Goal: Information Seeking & Learning: Learn about a topic

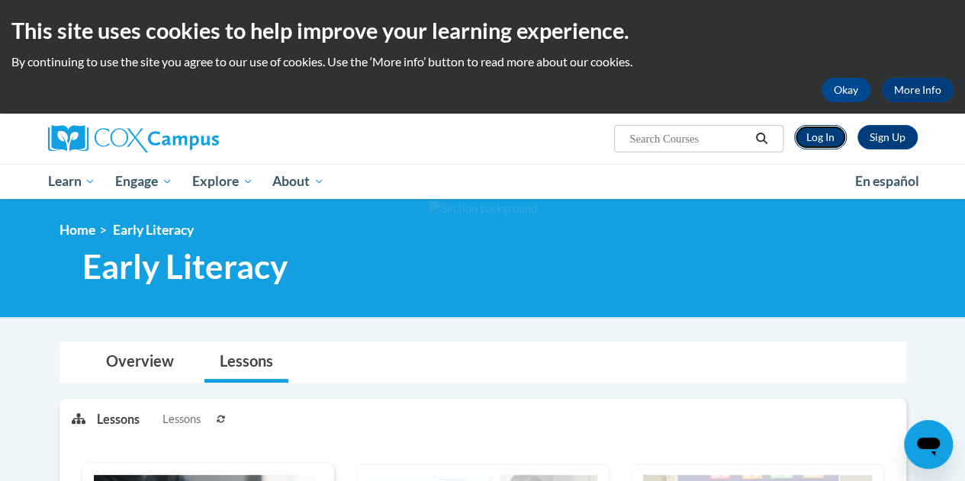
click at [814, 140] on link "Log In" at bounding box center [820, 137] width 53 height 24
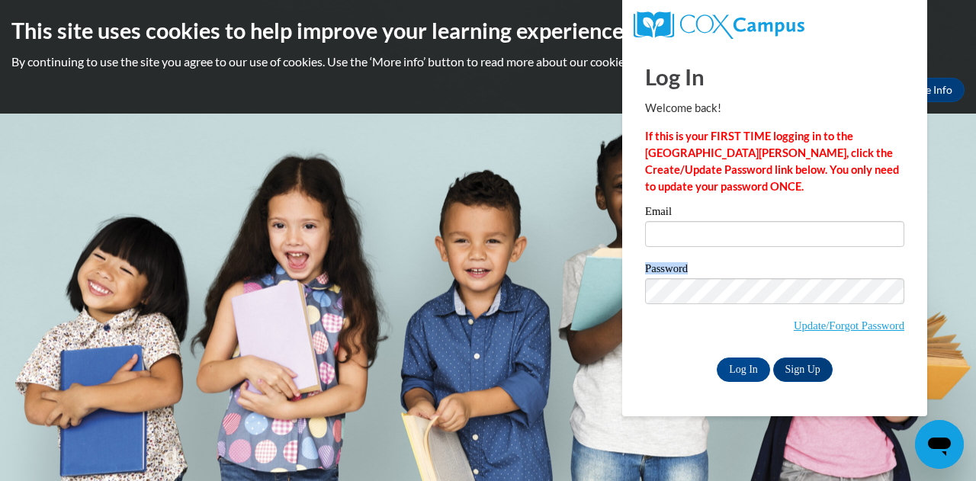
drag, startPoint x: 764, startPoint y: 263, endPoint x: 764, endPoint y: 254, distance: 9.2
click at [764, 258] on div "Email Password Update/Forgot Password Log In Sign Up OR" at bounding box center [774, 293] width 259 height 175
click at [719, 233] on input "Email" at bounding box center [774, 234] width 259 height 26
type input "lourdes@readers2leaders.org"
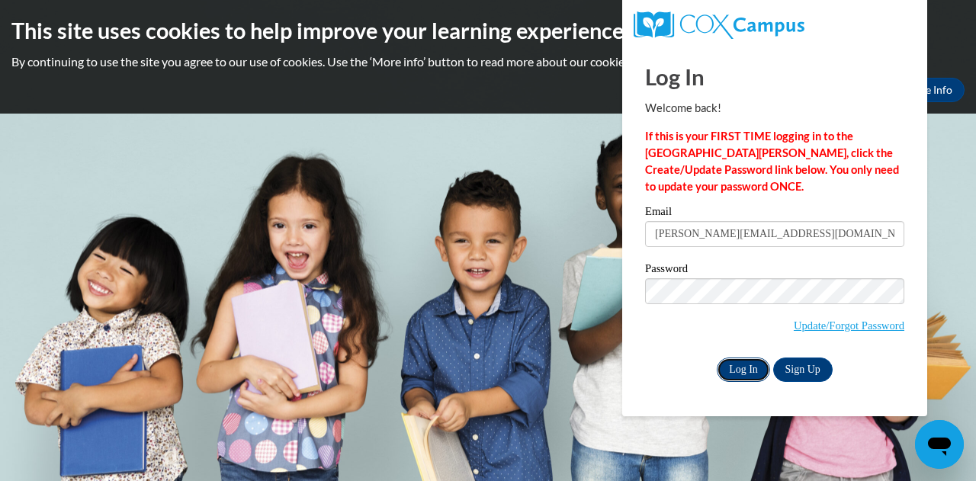
click at [754, 371] on input "Log In" at bounding box center [743, 370] width 53 height 24
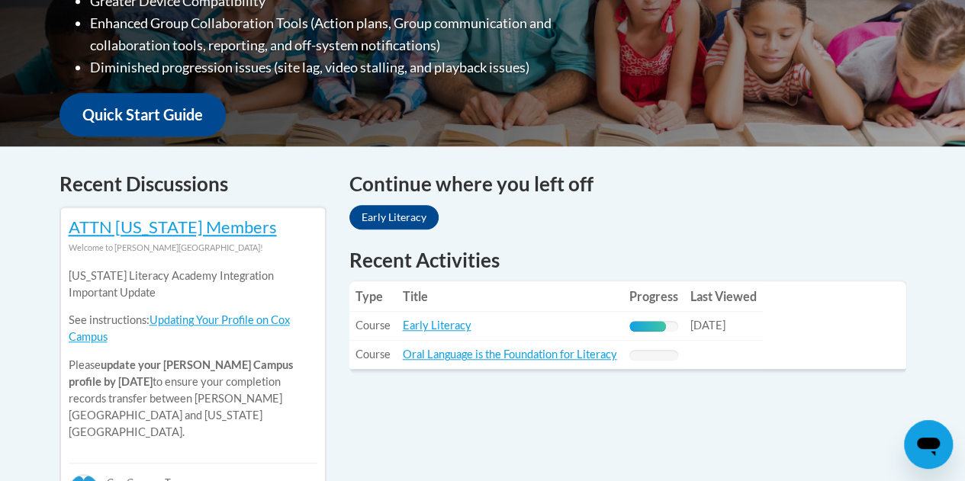
scroll to position [610, 0]
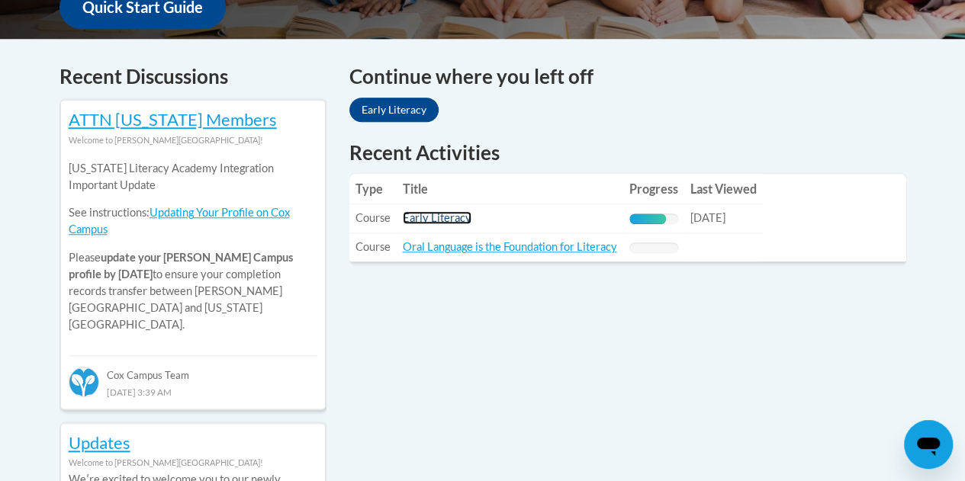
click at [456, 216] on link "Early Literacy" at bounding box center [437, 217] width 69 height 13
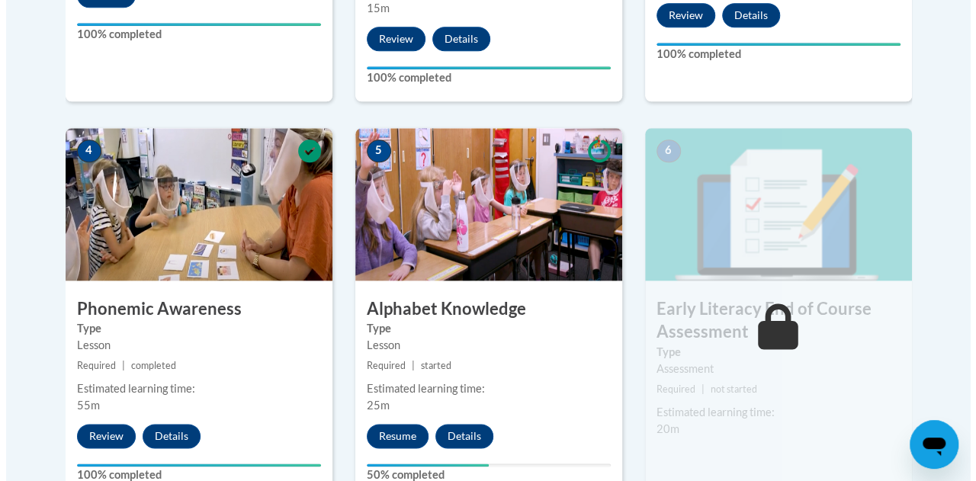
scroll to position [839, 0]
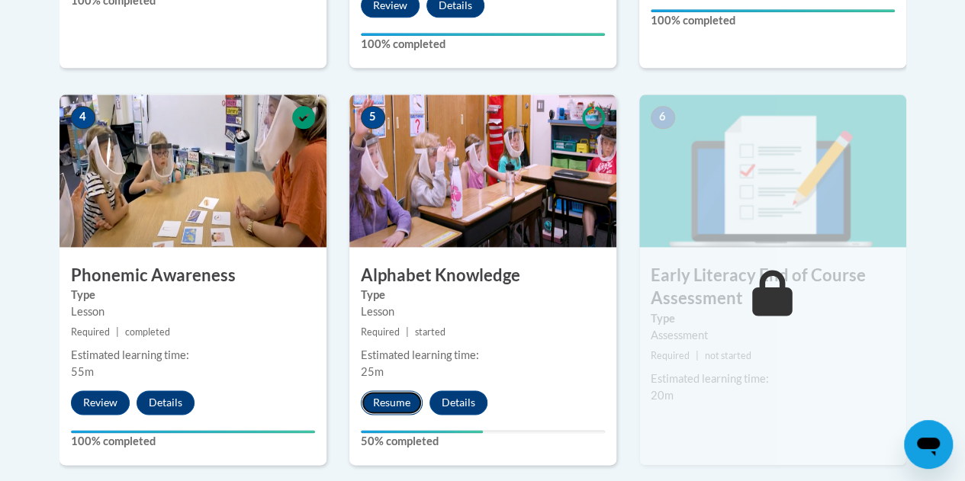
click at [399, 401] on button "Resume" at bounding box center [392, 403] width 62 height 24
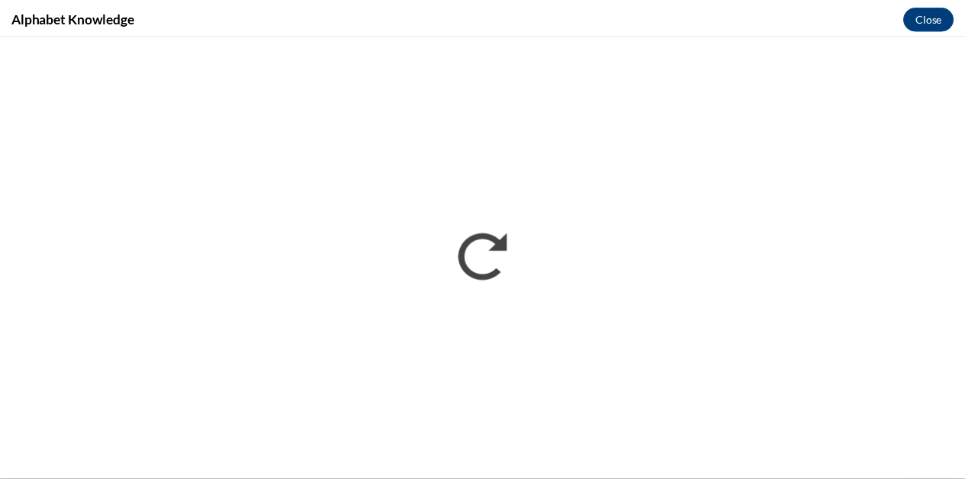
scroll to position [0, 0]
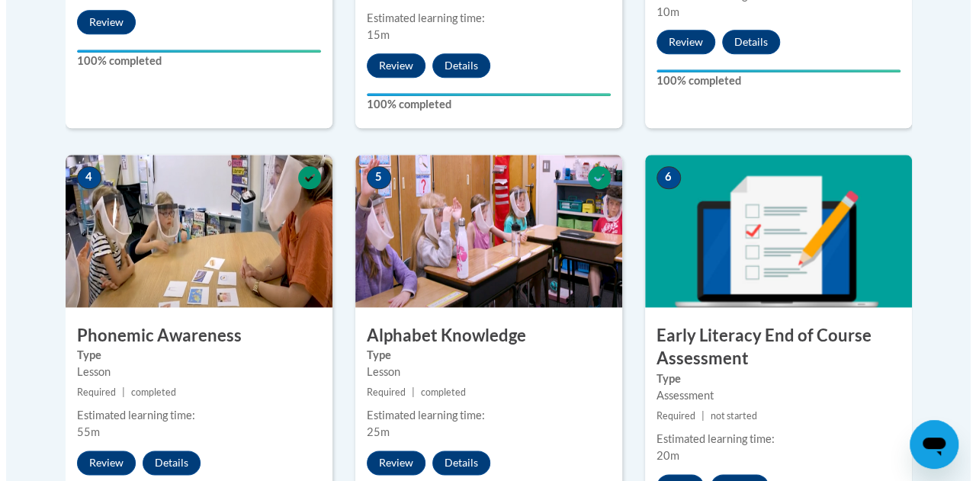
scroll to position [839, 0]
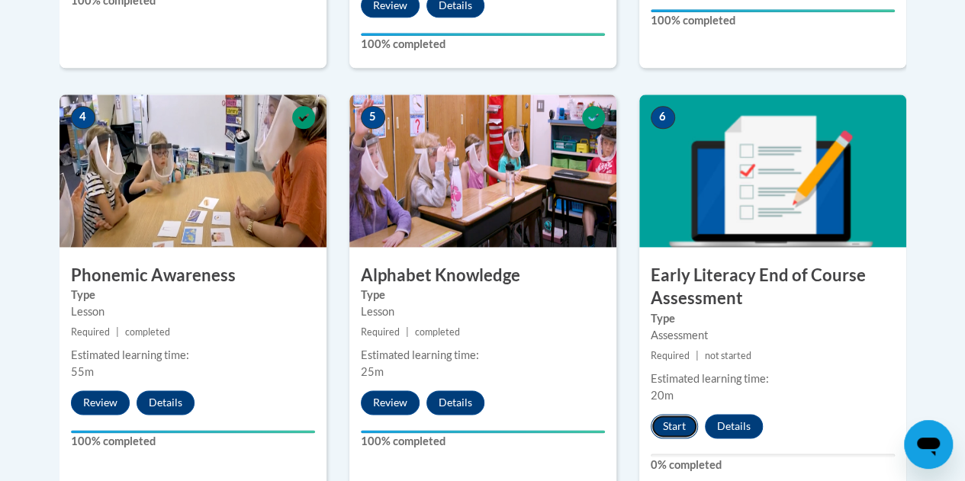
click at [676, 417] on button "Start" at bounding box center [674, 426] width 47 height 24
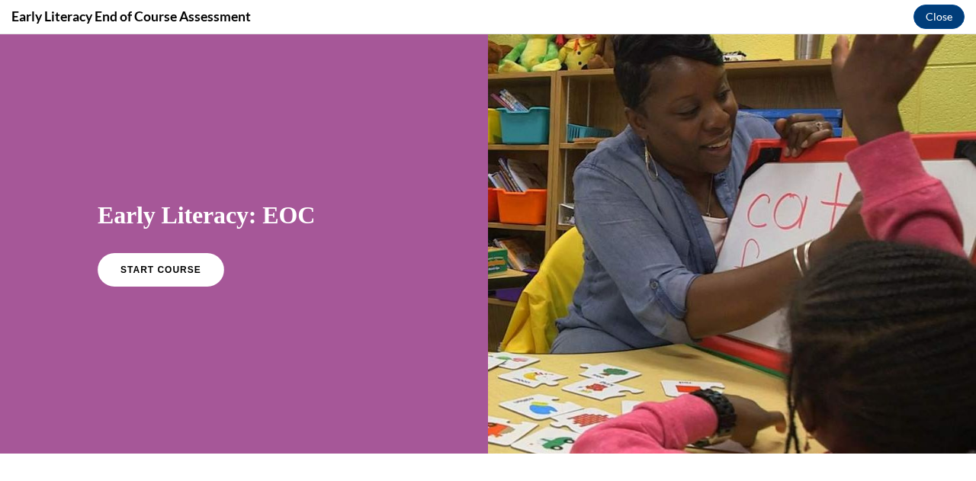
scroll to position [0, 0]
click at [181, 268] on span "START COURSE" at bounding box center [160, 270] width 85 height 11
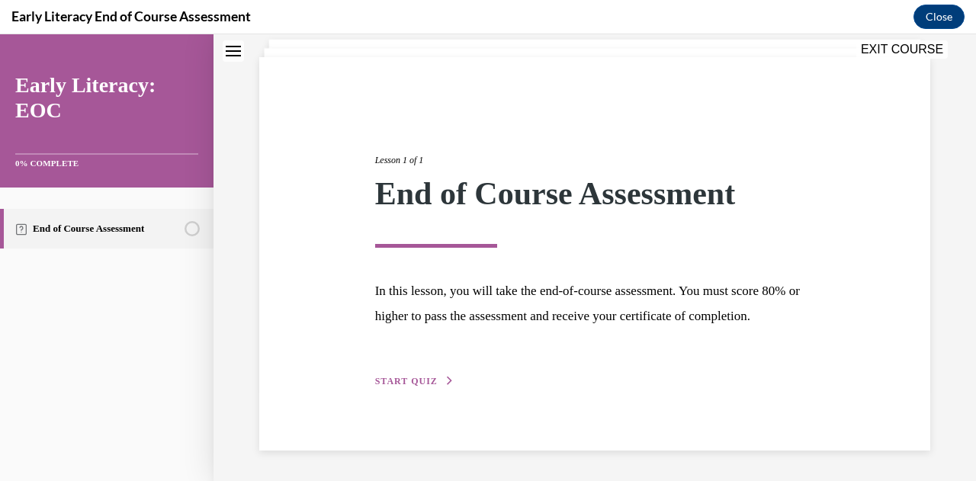
scroll to position [117, 0]
click at [417, 381] on span "START QUIZ" at bounding box center [406, 381] width 63 height 11
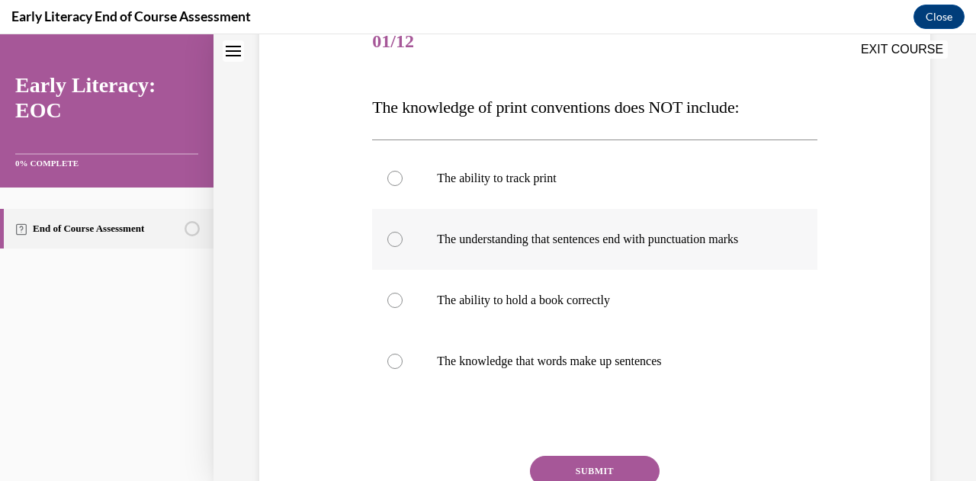
scroll to position [177, 0]
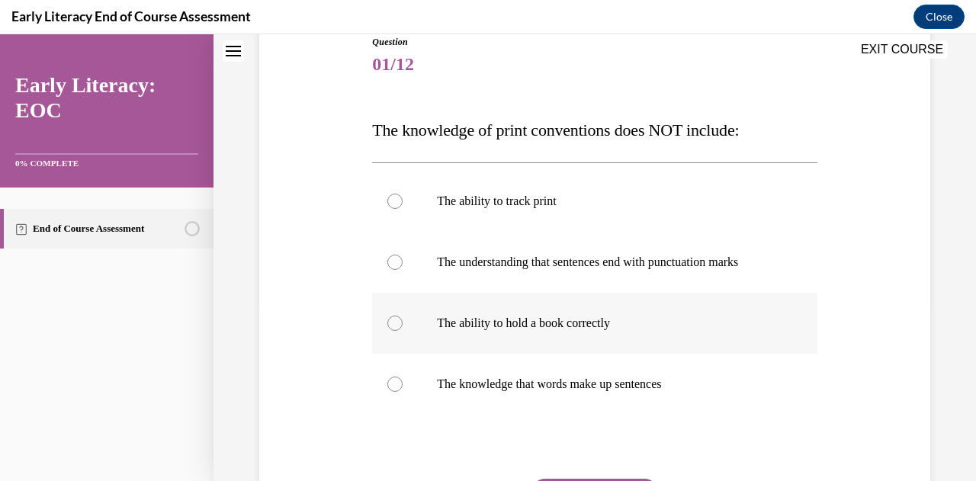
click at [389, 320] on div at bounding box center [395, 323] width 15 height 15
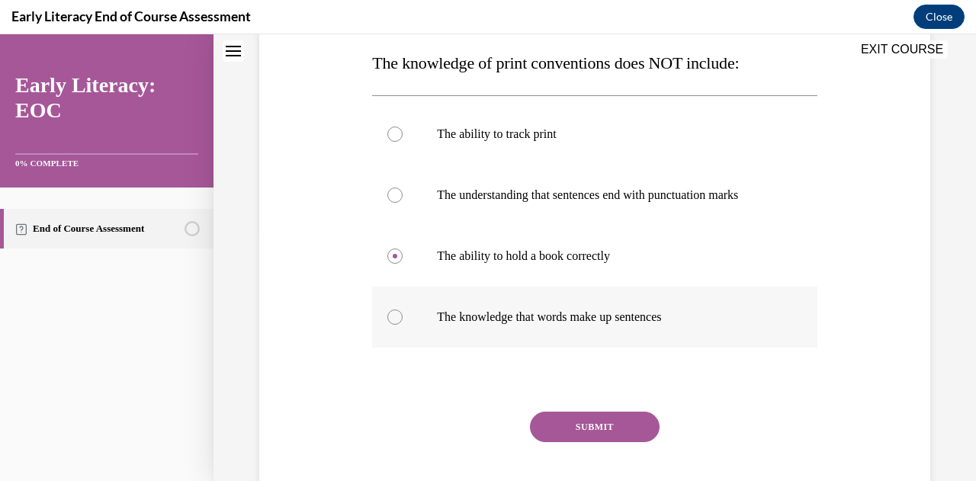
scroll to position [330, 0]
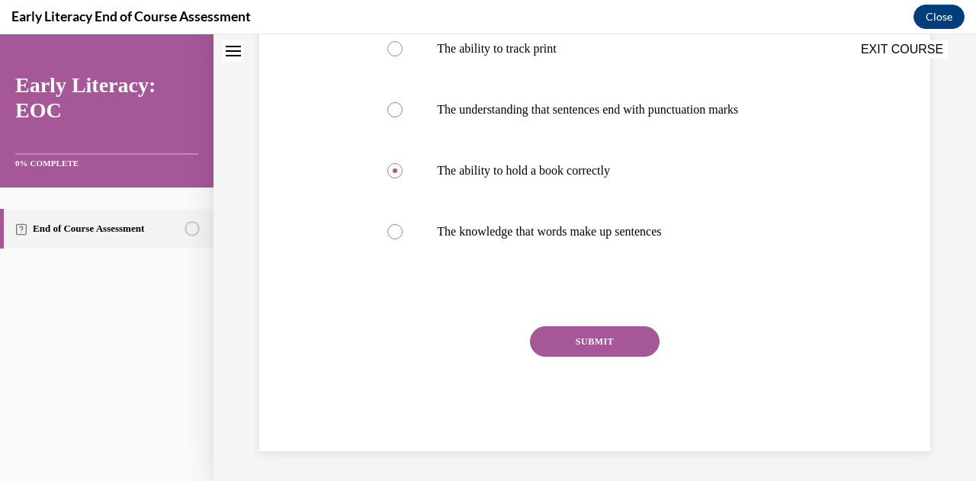
click at [545, 341] on button "SUBMIT" at bounding box center [595, 341] width 130 height 31
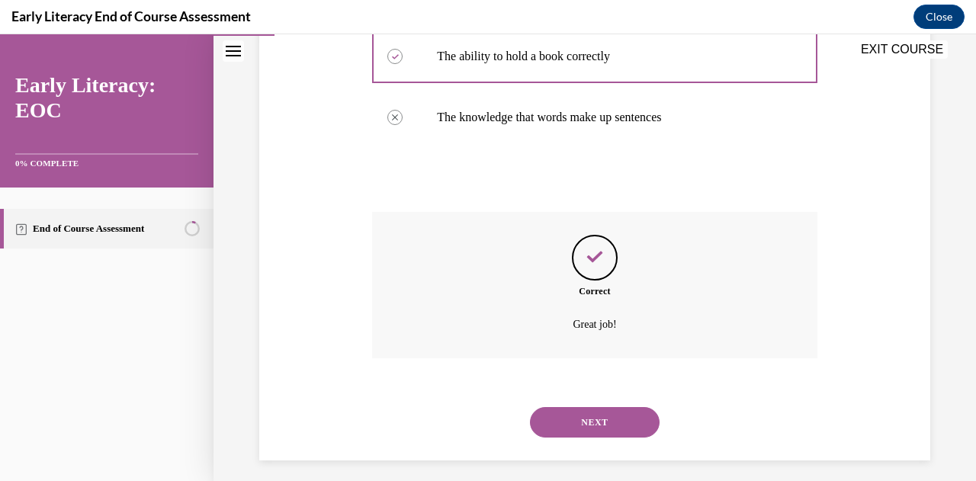
scroll to position [453, 0]
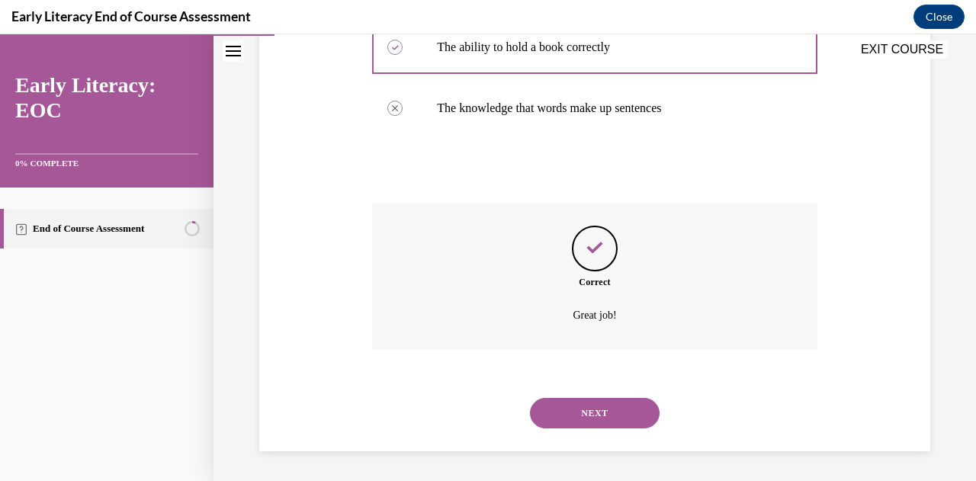
click at [577, 407] on button "NEXT" at bounding box center [595, 413] width 130 height 31
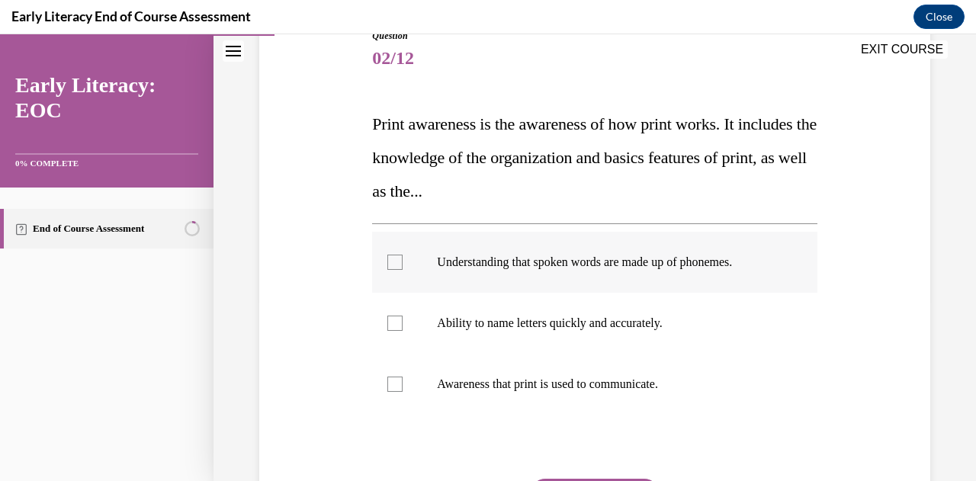
scroll to position [229, 0]
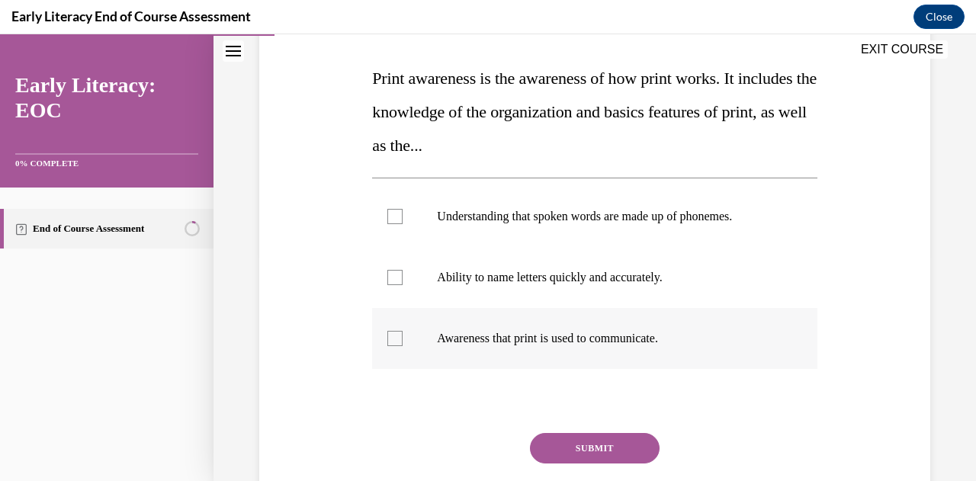
click at [397, 340] on div at bounding box center [395, 338] width 15 height 15
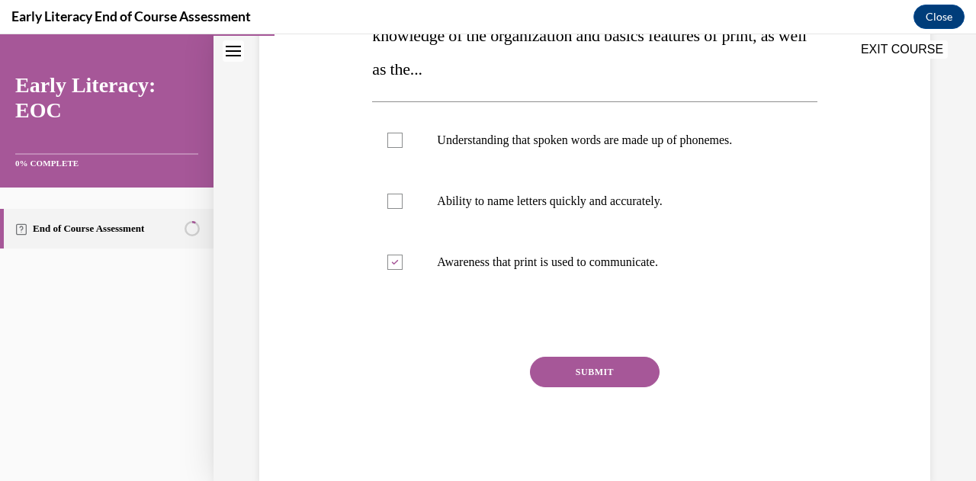
click at [554, 375] on button "SUBMIT" at bounding box center [595, 372] width 130 height 31
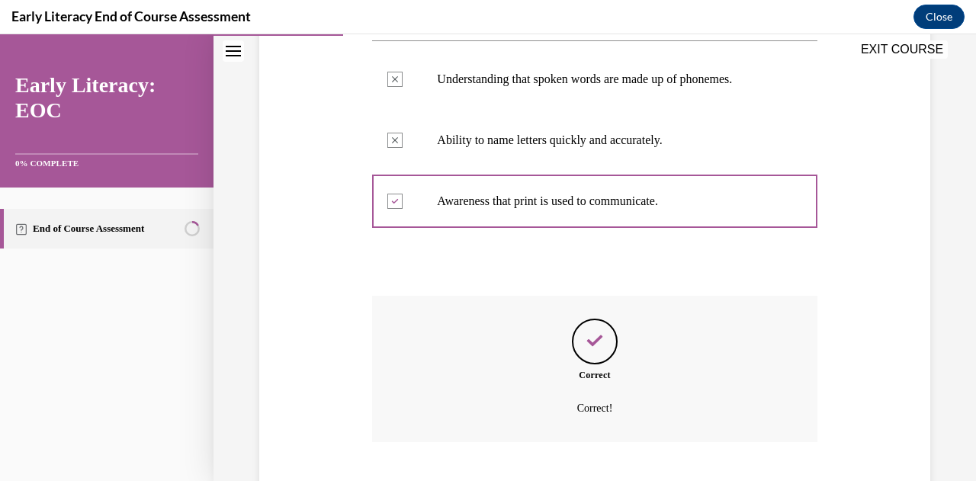
scroll to position [459, 0]
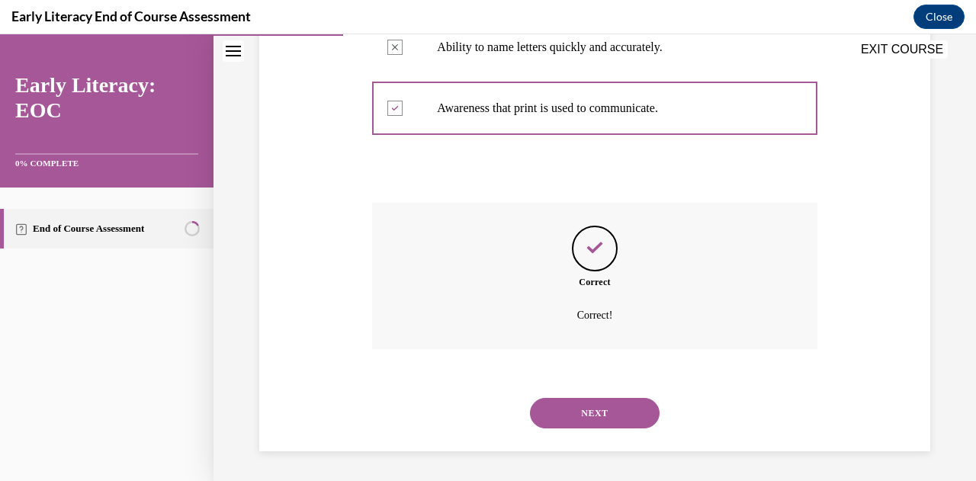
click at [571, 409] on button "NEXT" at bounding box center [595, 413] width 130 height 31
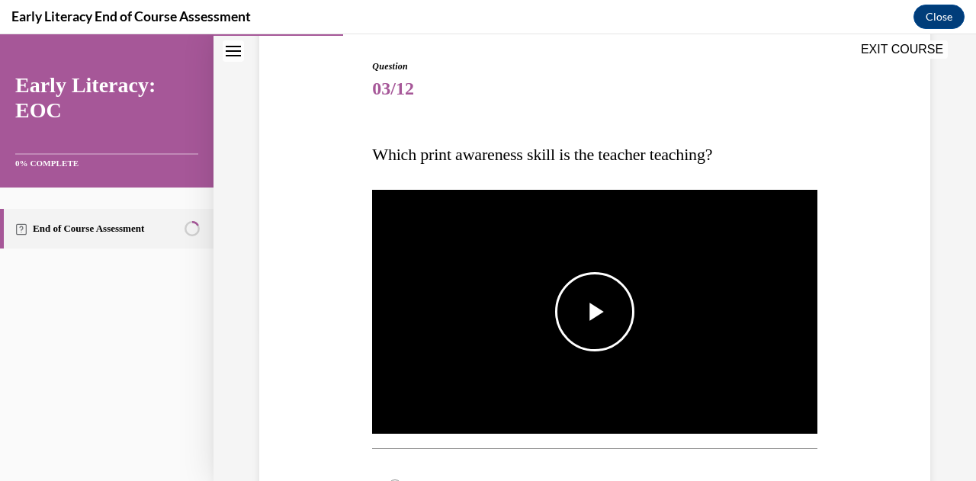
scroll to position [229, 0]
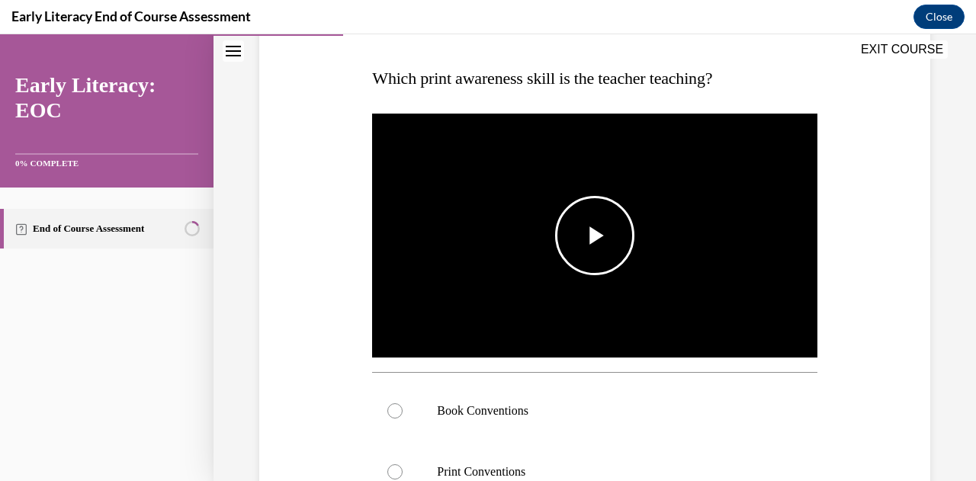
click at [595, 236] on span "Video player" at bounding box center [595, 236] width 0 height 0
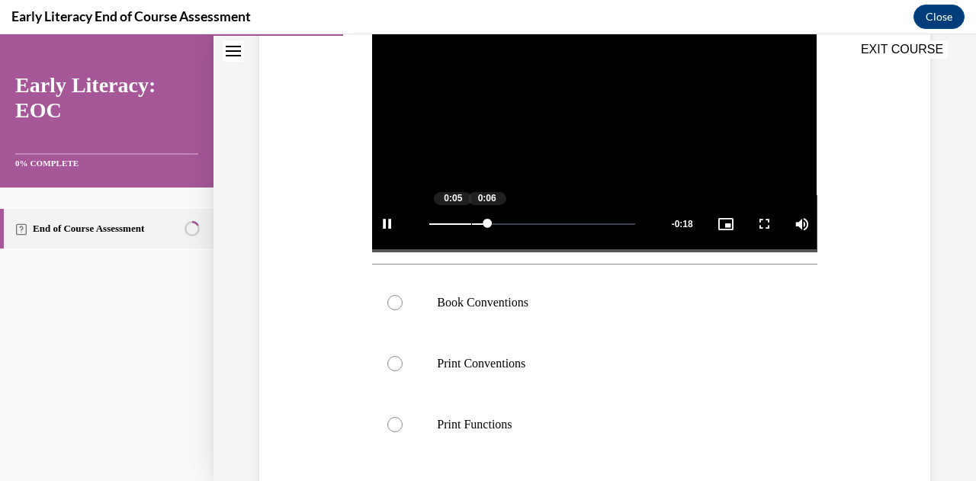
scroll to position [381, 0]
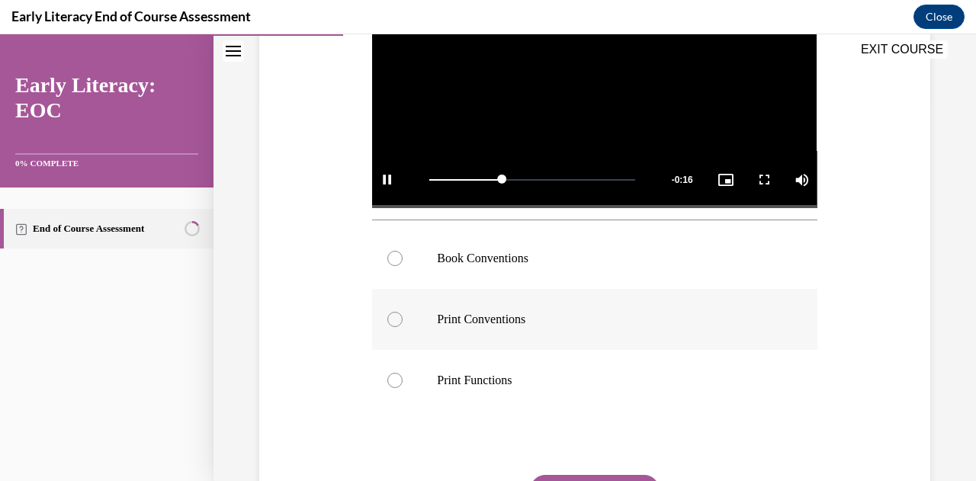
click at [397, 318] on div at bounding box center [395, 319] width 15 height 15
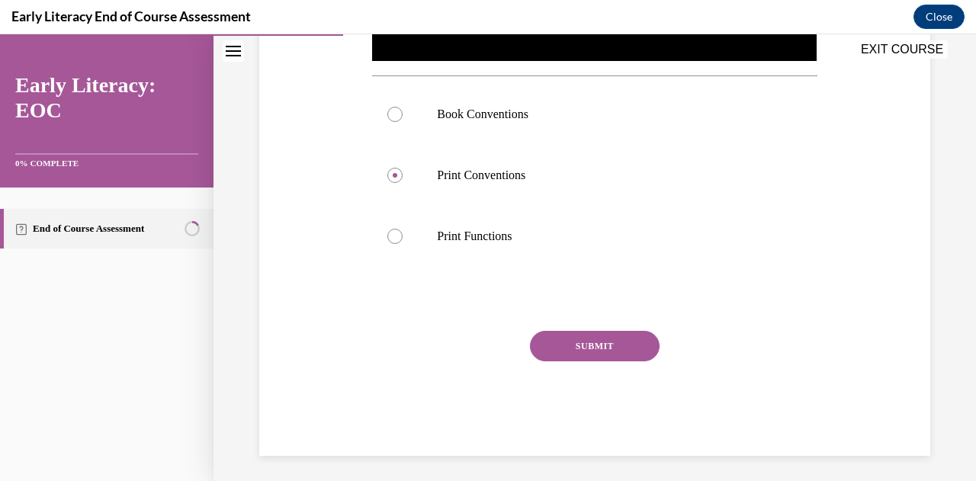
click at [564, 333] on button "SUBMIT" at bounding box center [595, 346] width 130 height 31
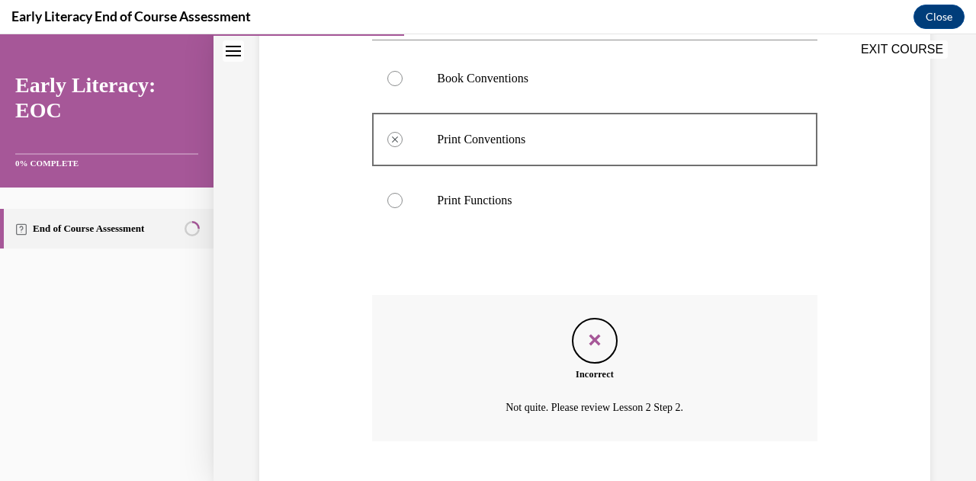
scroll to position [573, 0]
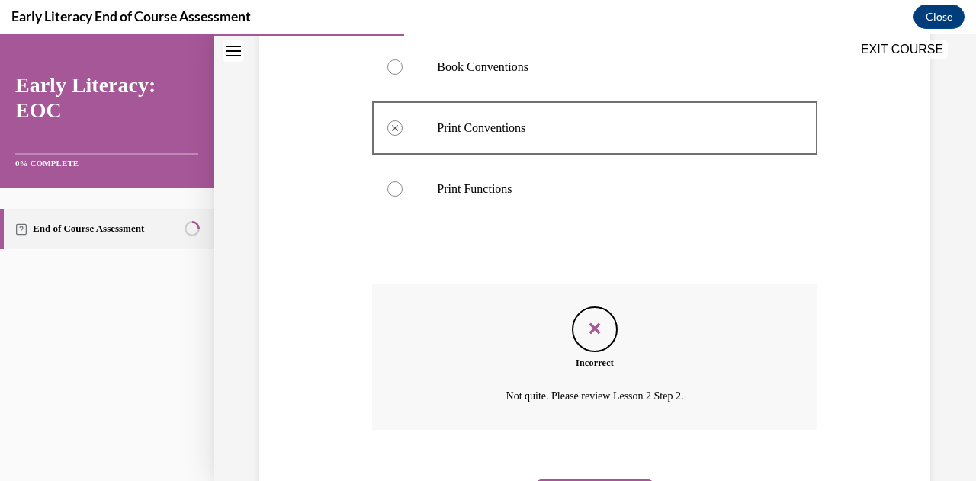
click at [392, 64] on div "EXIT COURSE" at bounding box center [588, 51] width 748 height 34
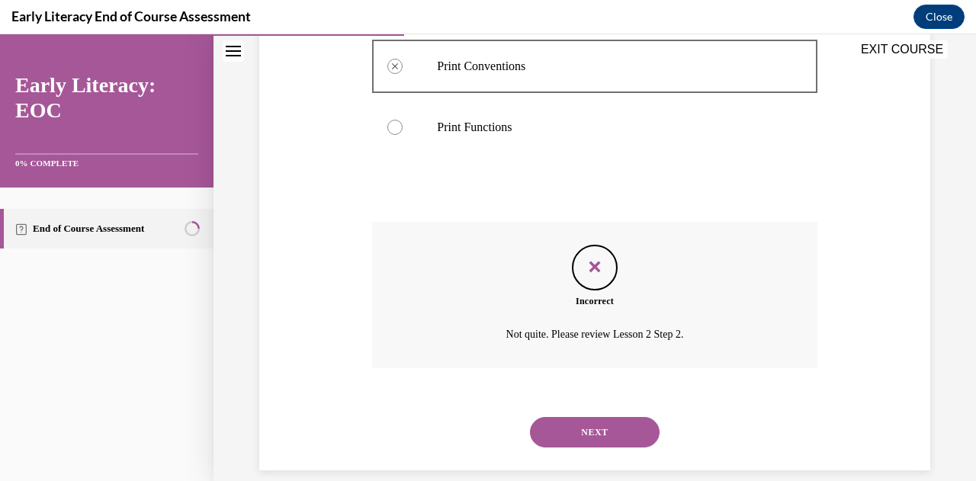
scroll to position [649, 0]
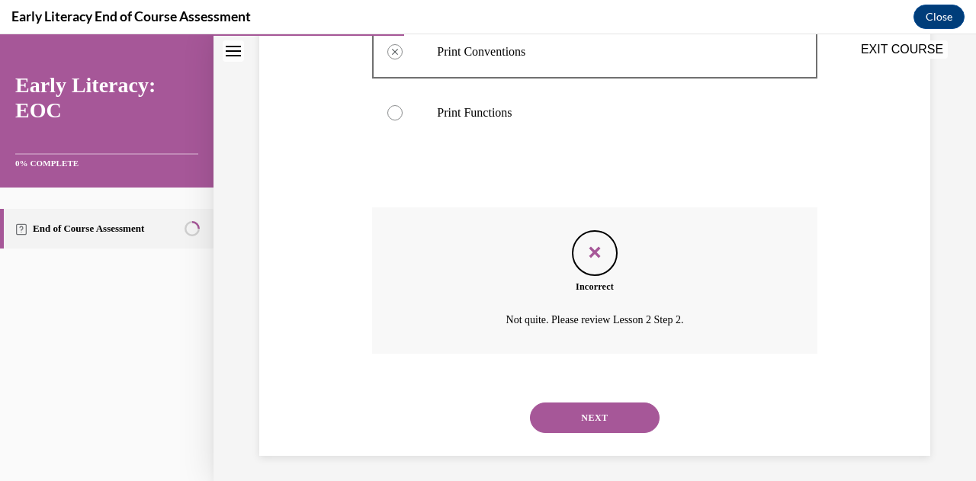
click at [592, 256] on icon "Feedback" at bounding box center [595, 252] width 23 height 23
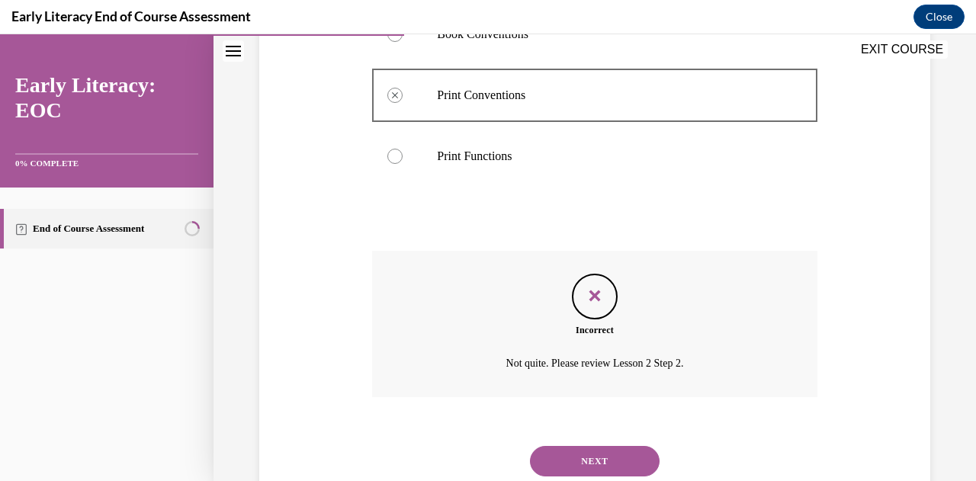
scroll to position [573, 0]
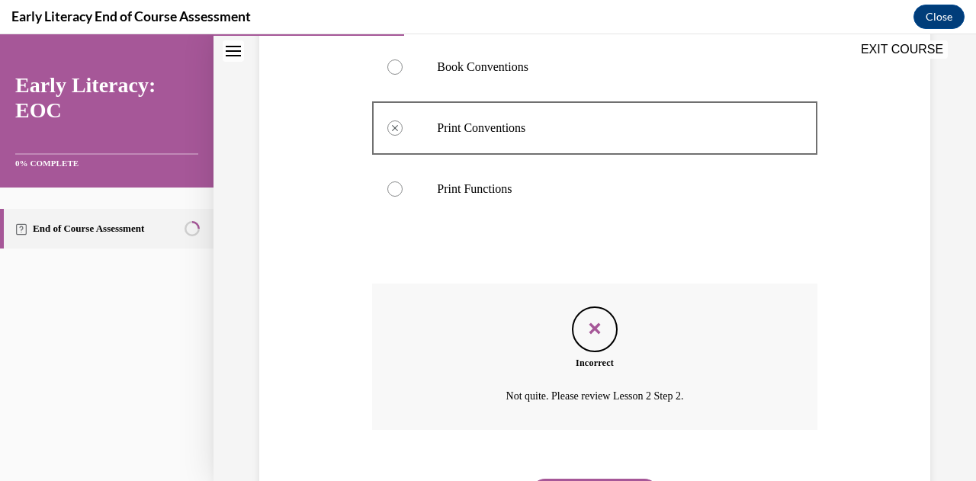
click at [392, 66] on div "EXIT COURSE" at bounding box center [588, 51] width 748 height 34
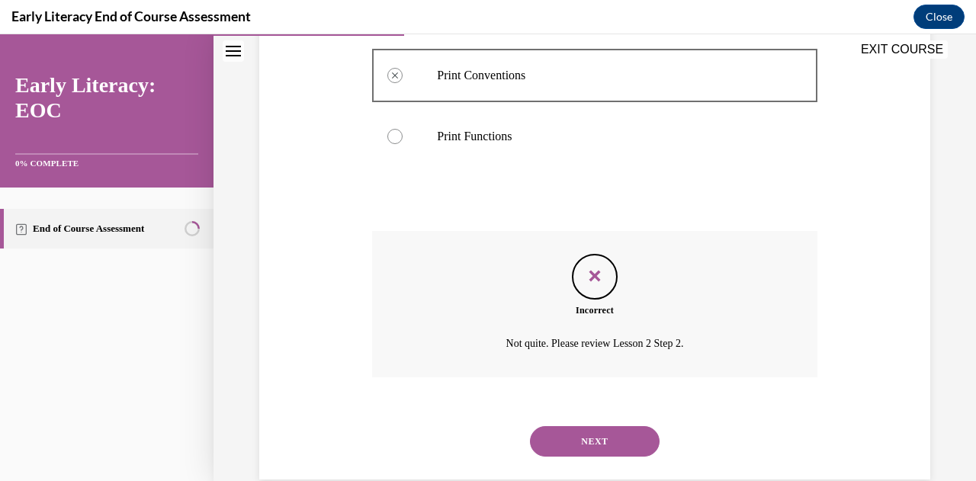
scroll to position [649, 0]
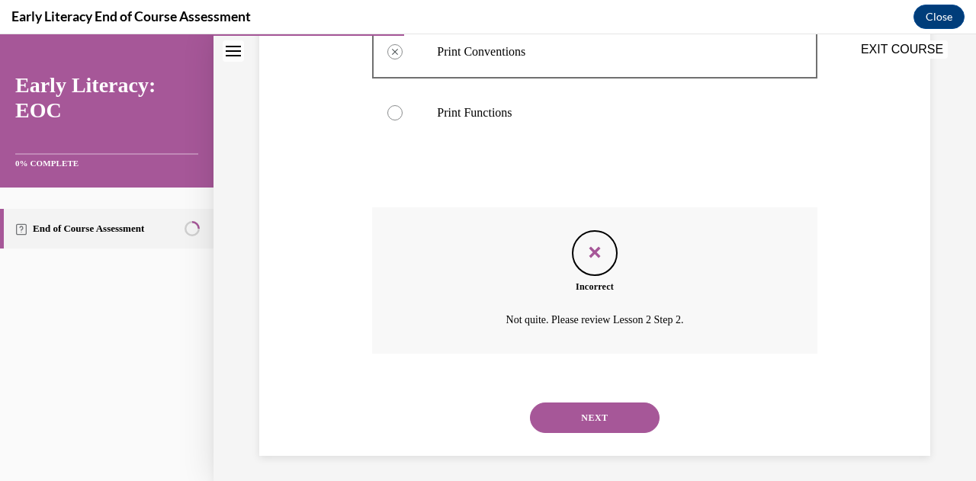
click at [556, 408] on button "NEXT" at bounding box center [595, 418] width 130 height 31
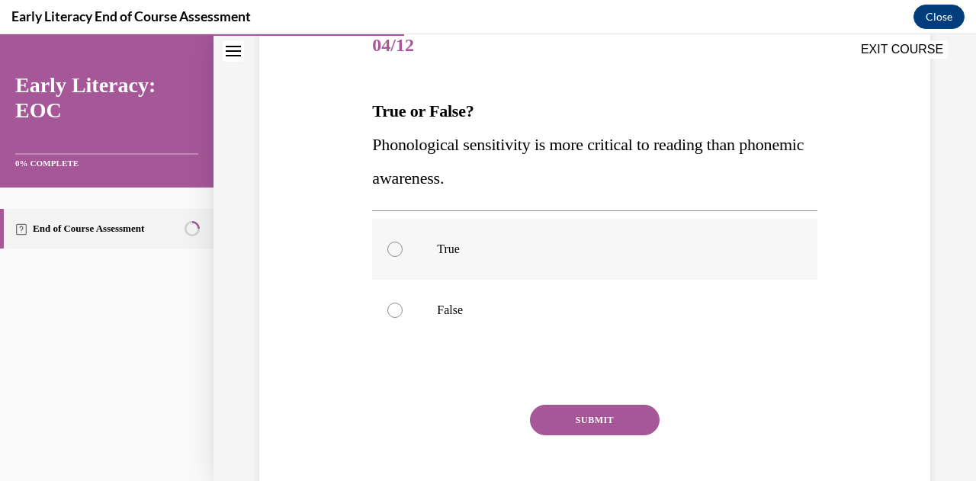
scroll to position [229, 0]
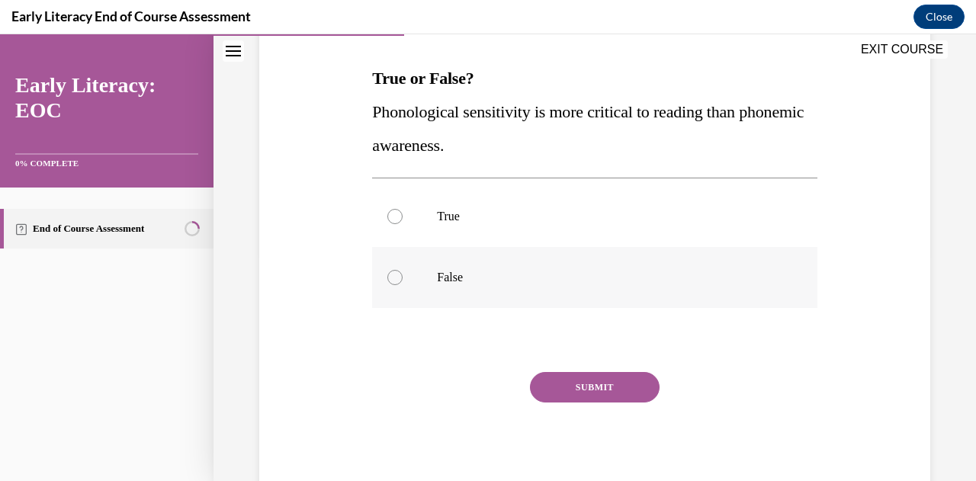
click at [391, 277] on div at bounding box center [395, 277] width 15 height 15
click at [585, 397] on button "SUBMIT" at bounding box center [595, 387] width 130 height 31
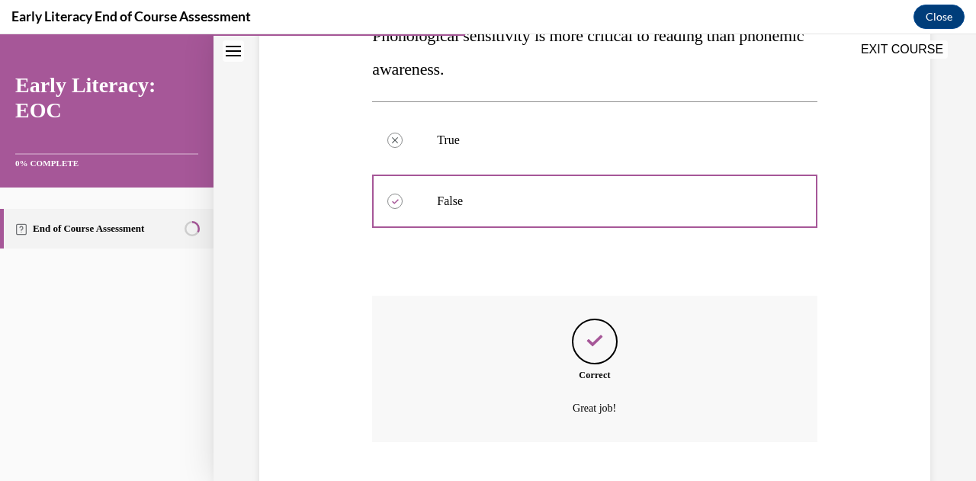
scroll to position [398, 0]
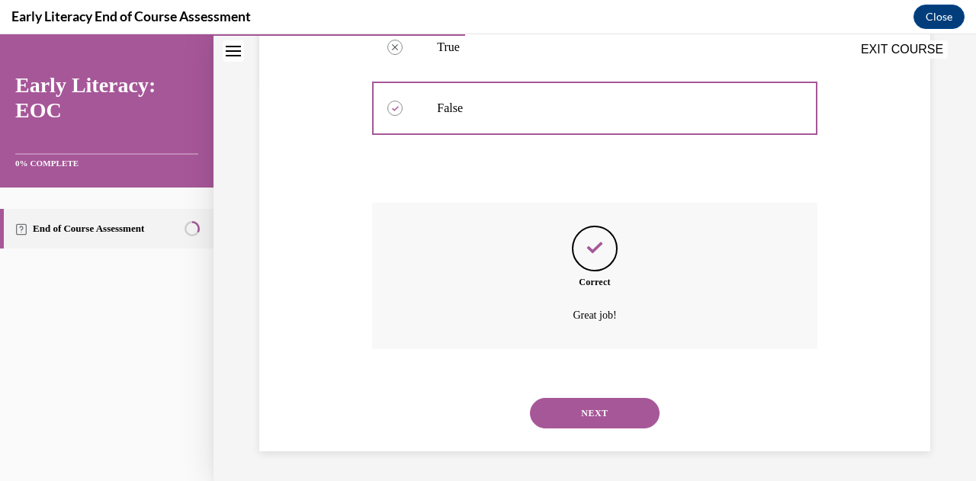
click at [563, 416] on button "NEXT" at bounding box center [595, 413] width 130 height 31
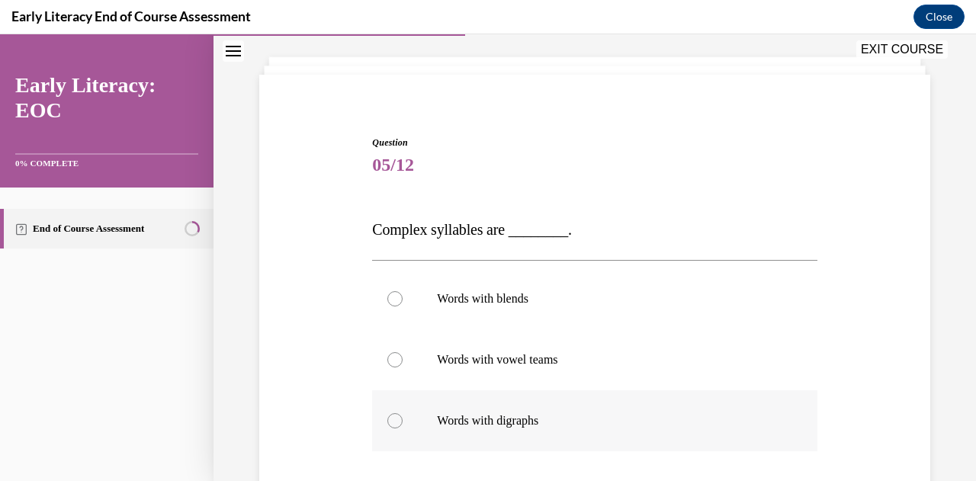
scroll to position [153, 0]
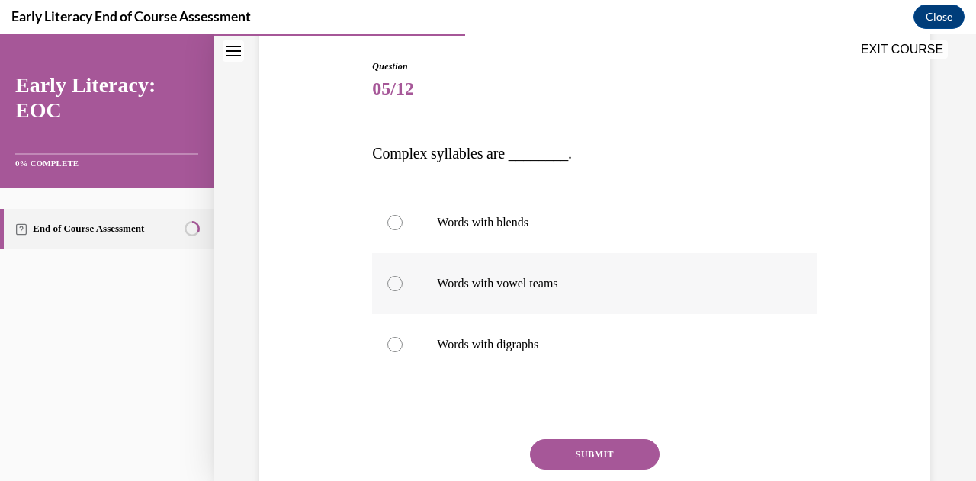
click at [391, 283] on div at bounding box center [395, 283] width 15 height 15
click at [555, 445] on button "SUBMIT" at bounding box center [595, 454] width 130 height 31
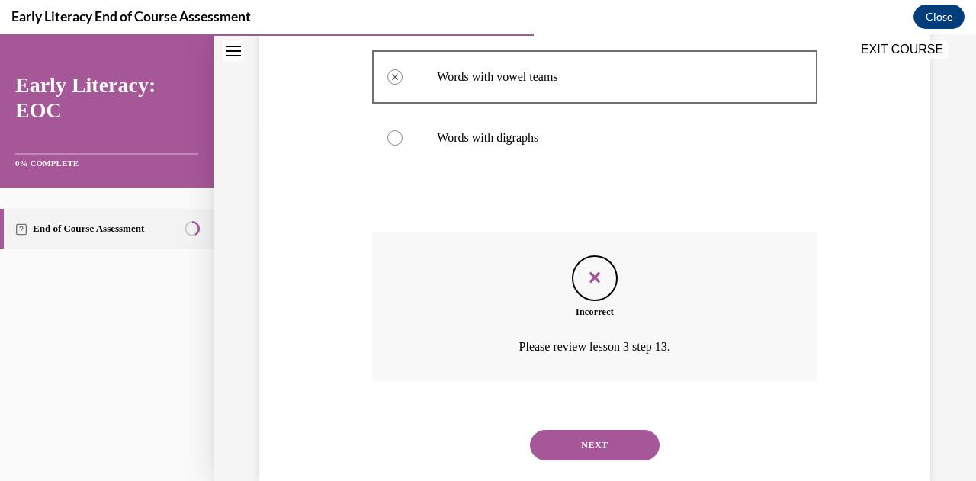
scroll to position [391, 0]
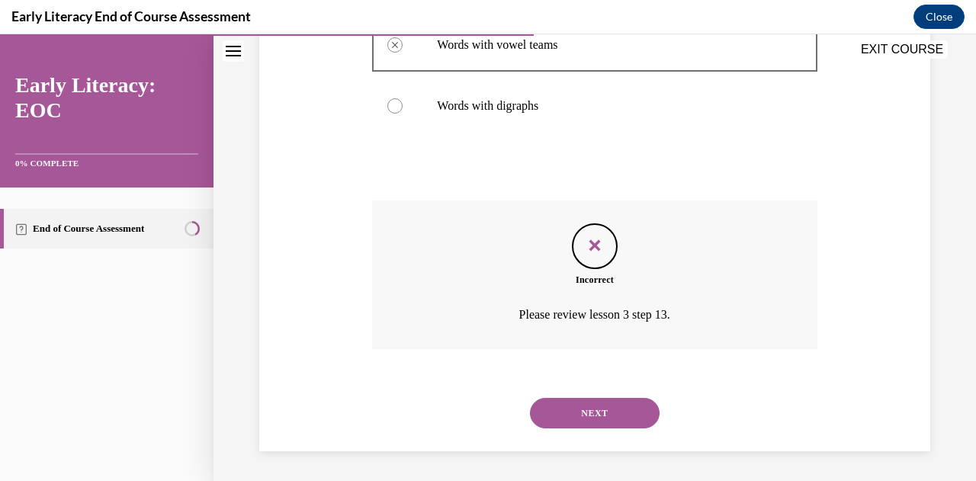
click at [566, 405] on button "NEXT" at bounding box center [595, 413] width 130 height 31
